Goal: Check status: Check status

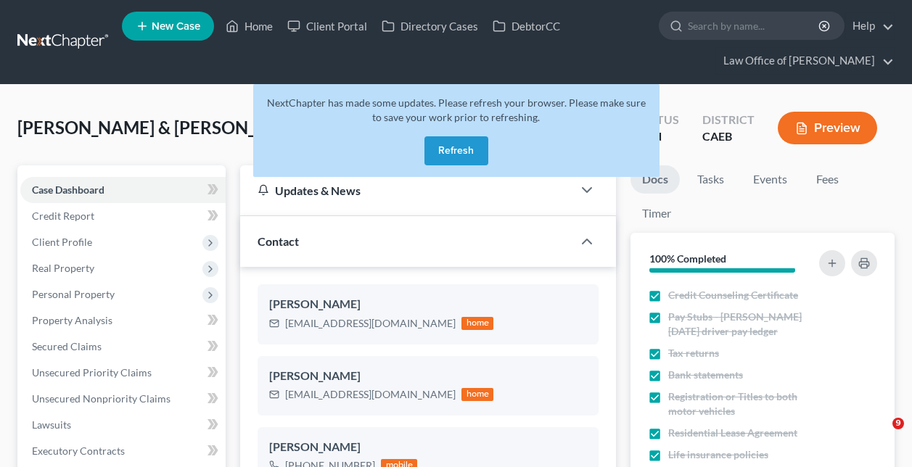
select select "6"
click at [455, 149] on button "Refresh" at bounding box center [456, 150] width 64 height 29
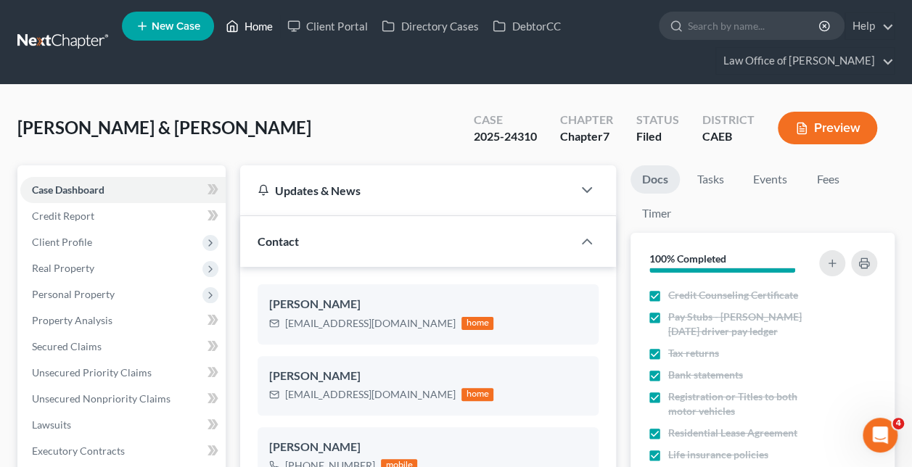
click at [251, 29] on link "Home" at bounding box center [249, 26] width 62 height 26
